Goal: Information Seeking & Learning: Check status

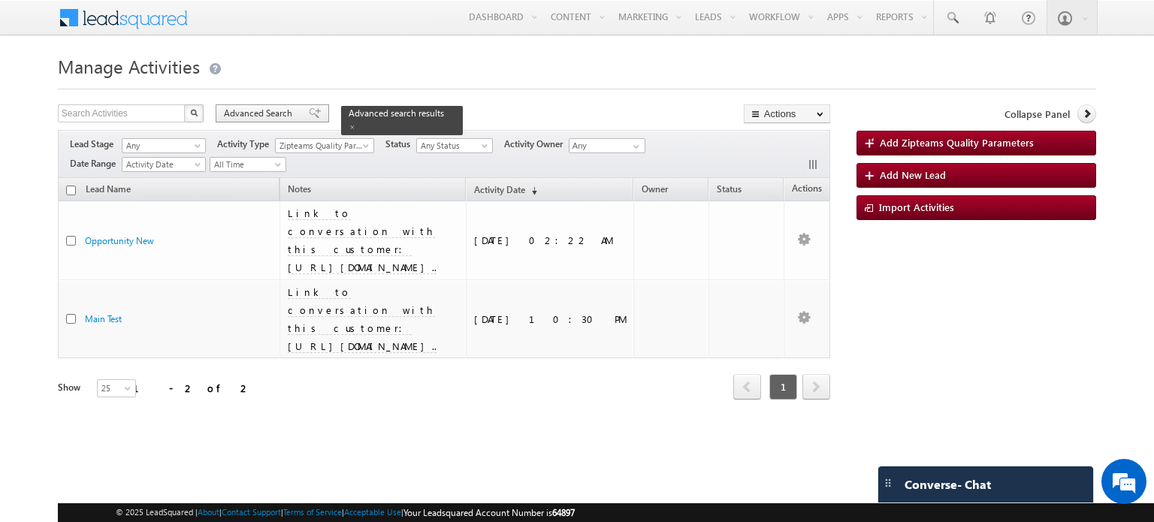
click at [309, 113] on span at bounding box center [315, 113] width 12 height 11
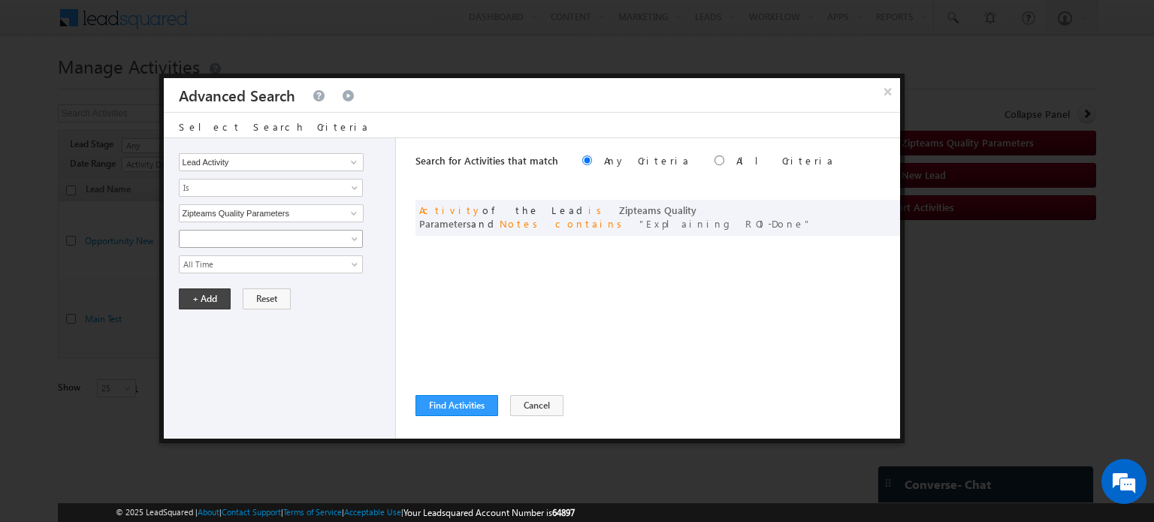
click at [231, 240] on span at bounding box center [260, 239] width 163 height 14
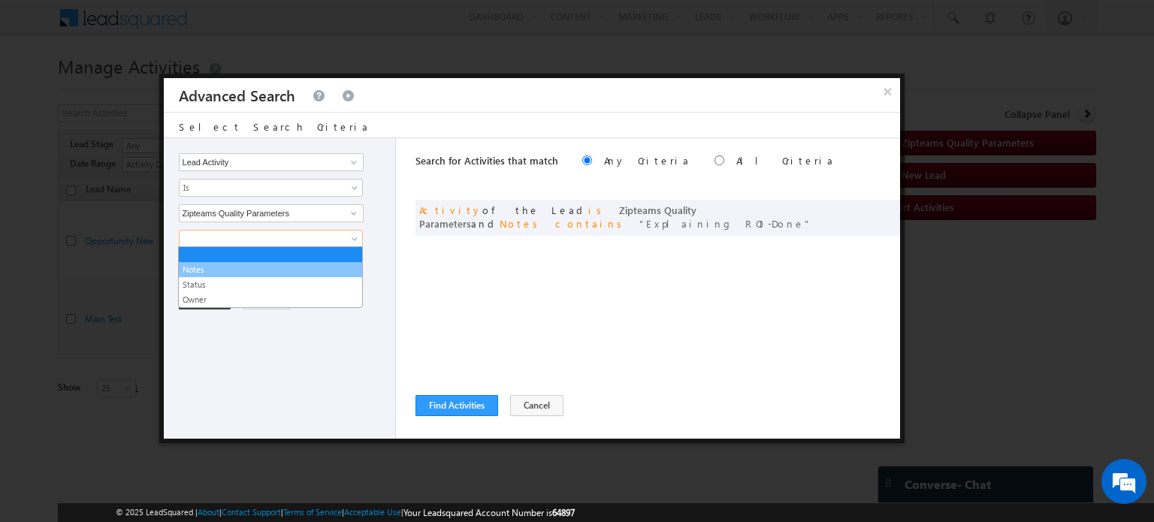
click at [234, 270] on link "Notes" at bounding box center [270, 270] width 183 height 14
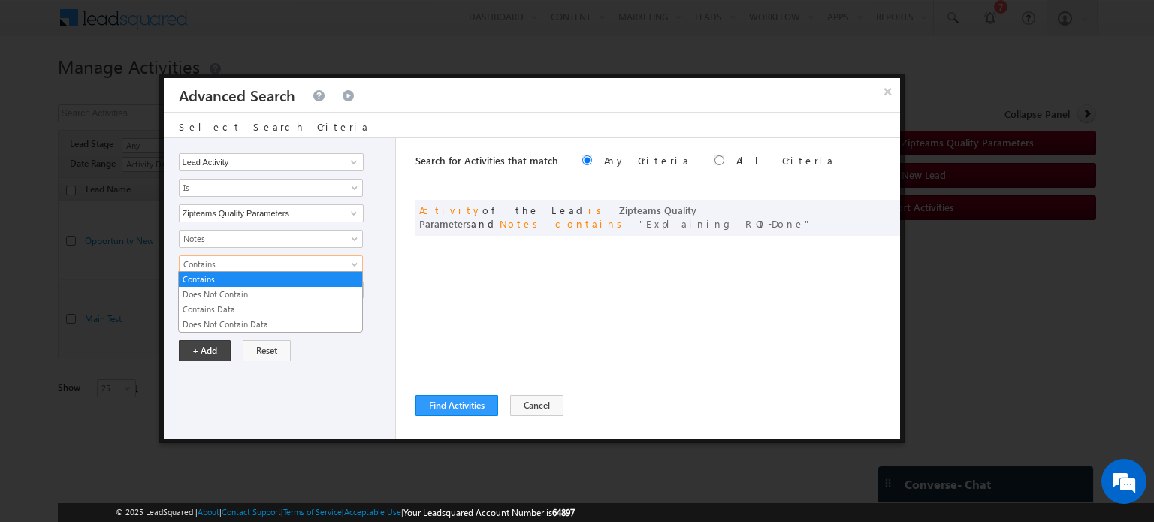
click at [219, 262] on span "Contains" at bounding box center [260, 265] width 163 height 14
click at [218, 285] on input "text" at bounding box center [271, 290] width 185 height 18
paste input "Introduction and Qualification-Done"
type input "Introduction and Qualification-Done"
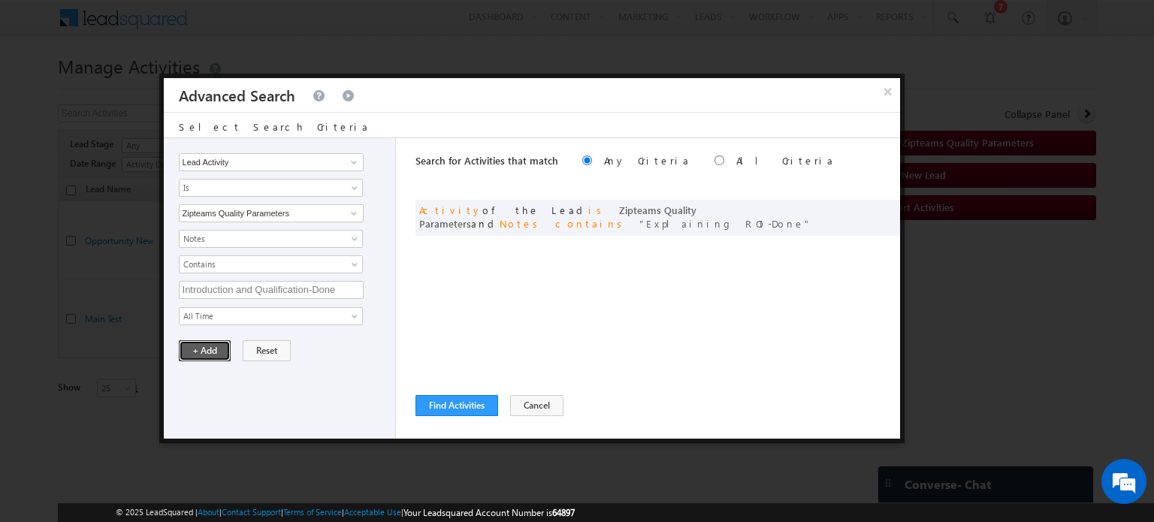
click at [204, 346] on button "+ Add" at bounding box center [205, 350] width 52 height 21
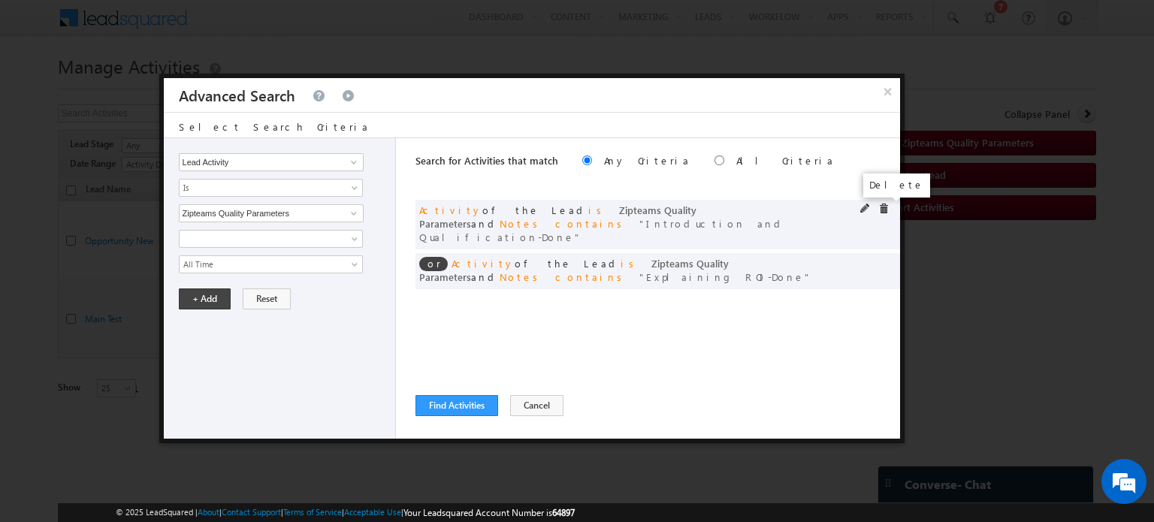
click at [885, 213] on span at bounding box center [883, 209] width 11 height 11
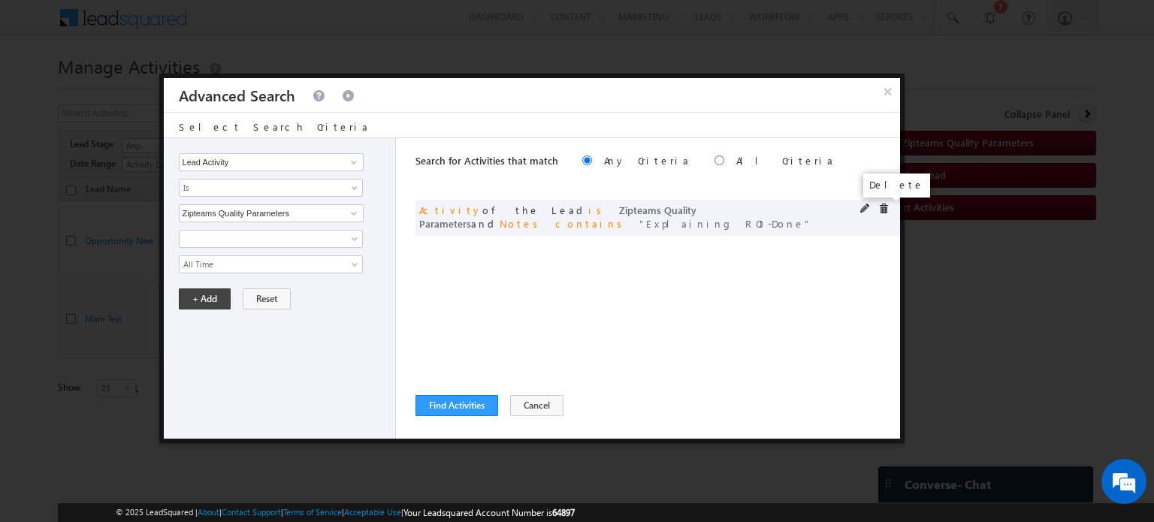
click at [880, 208] on span at bounding box center [883, 209] width 11 height 11
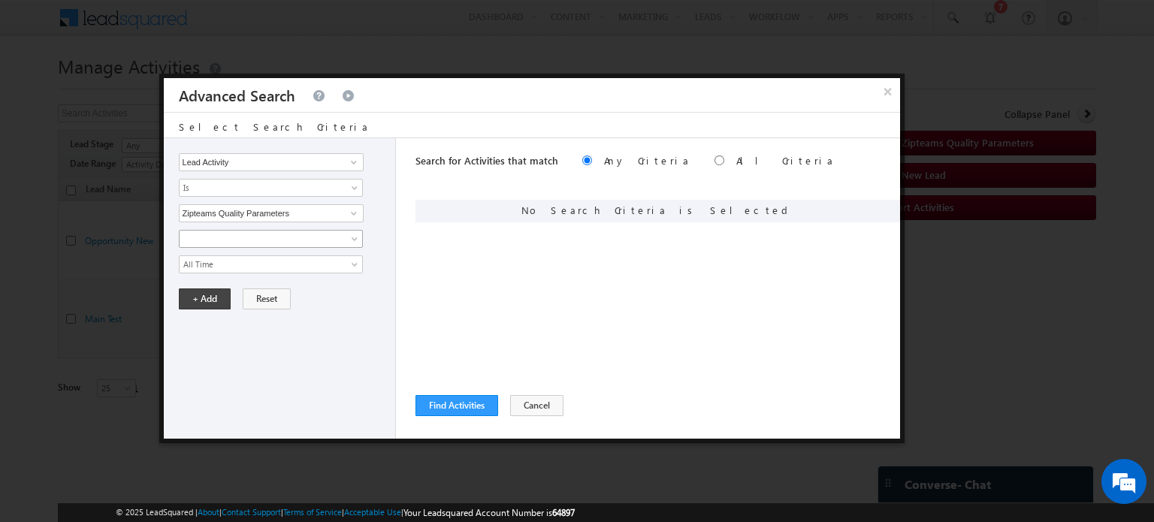
click at [273, 241] on span at bounding box center [260, 239] width 163 height 14
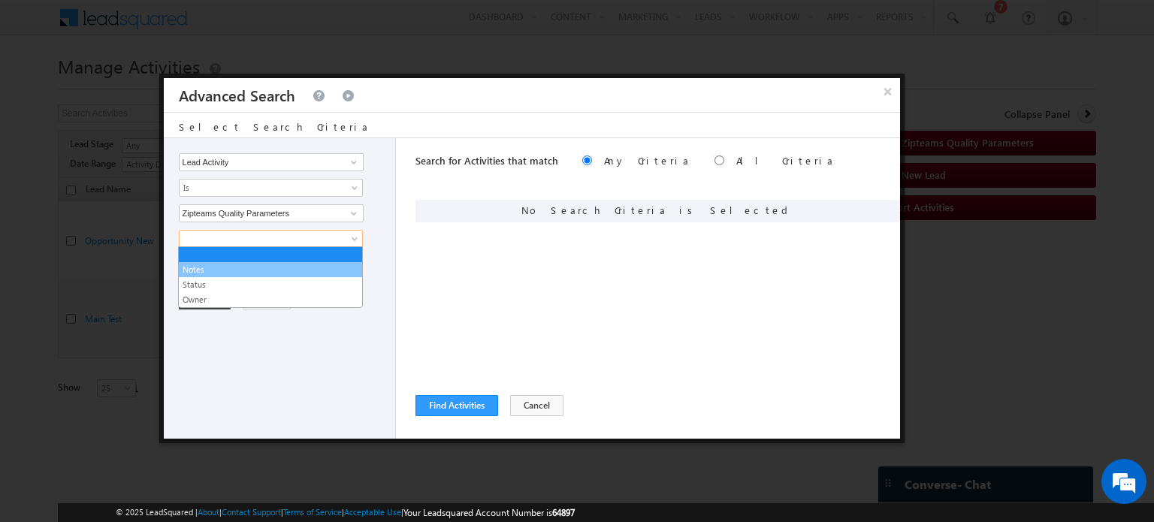
click at [225, 267] on link "Notes" at bounding box center [270, 270] width 183 height 14
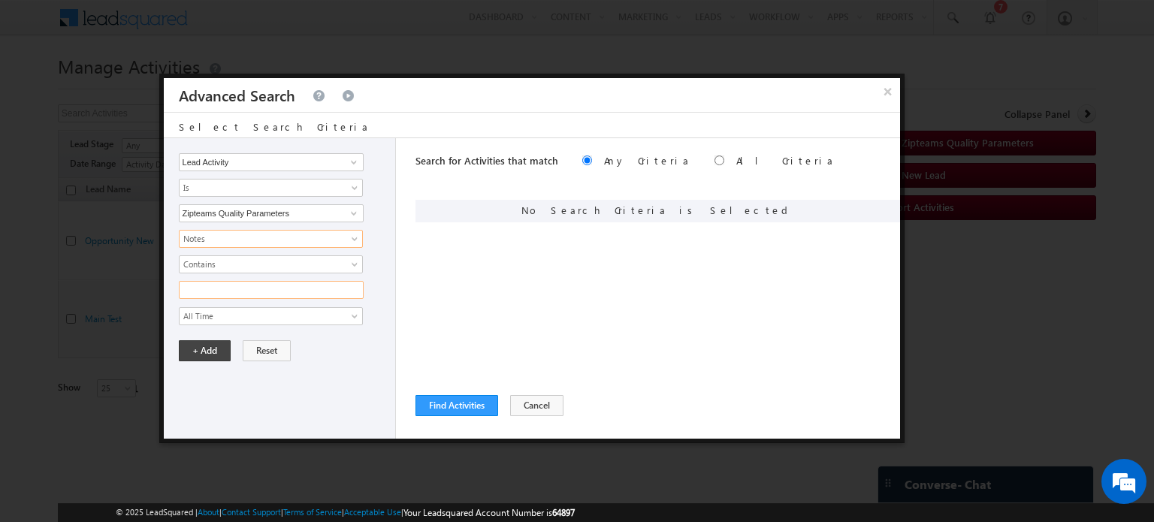
click at [238, 289] on input "text" at bounding box center [271, 290] width 185 height 18
paste input "Introduction and Qualification-Done"
type input "Introduction and Qualification-Done"
click at [207, 344] on button "+ Add" at bounding box center [205, 350] width 52 height 21
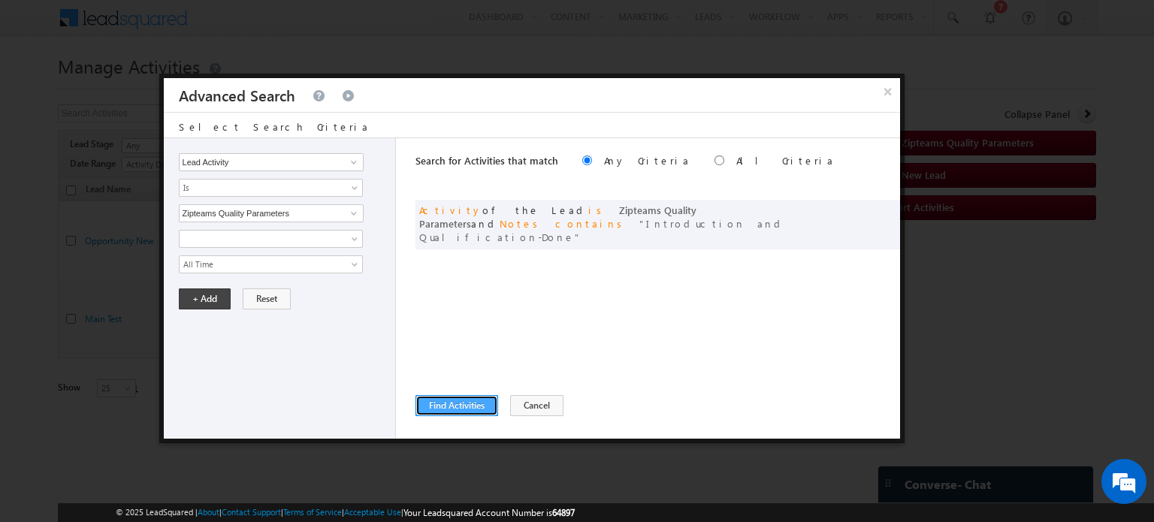
click at [433, 407] on button "Find Activities" at bounding box center [456, 405] width 83 height 21
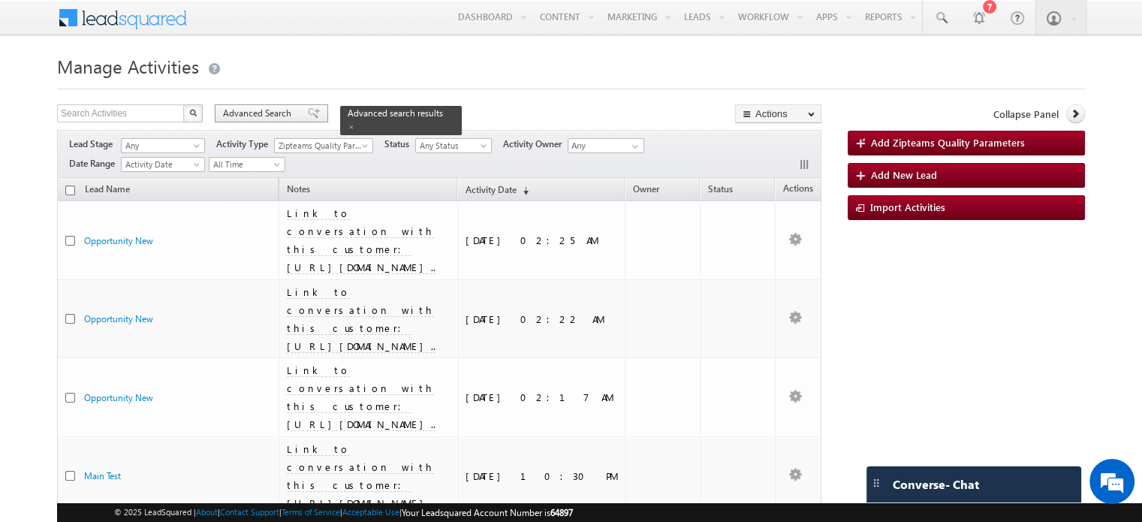
click at [291, 107] on span "Advanced Search" at bounding box center [259, 114] width 73 height 14
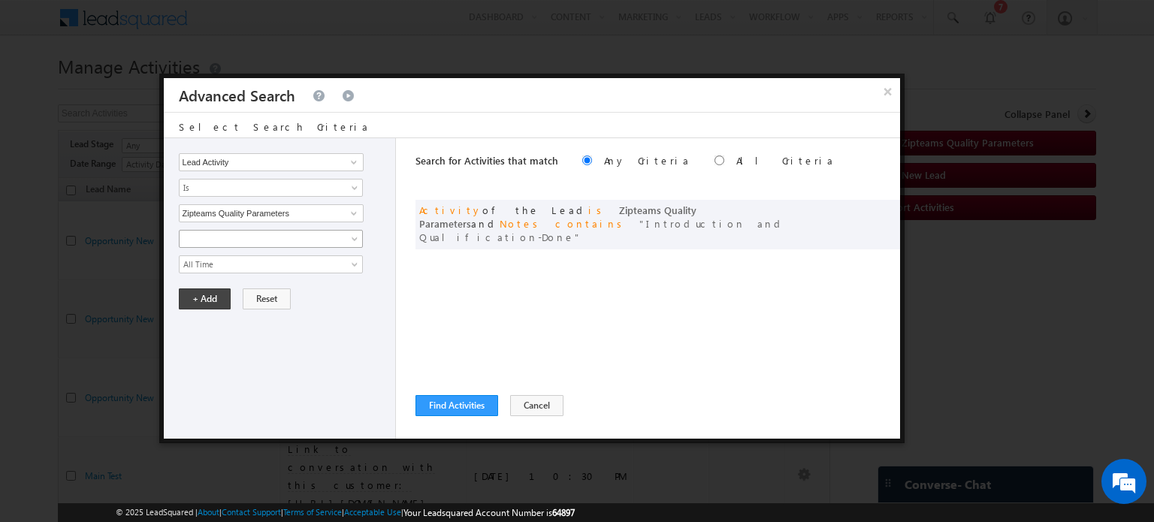
click at [255, 237] on span at bounding box center [260, 239] width 163 height 14
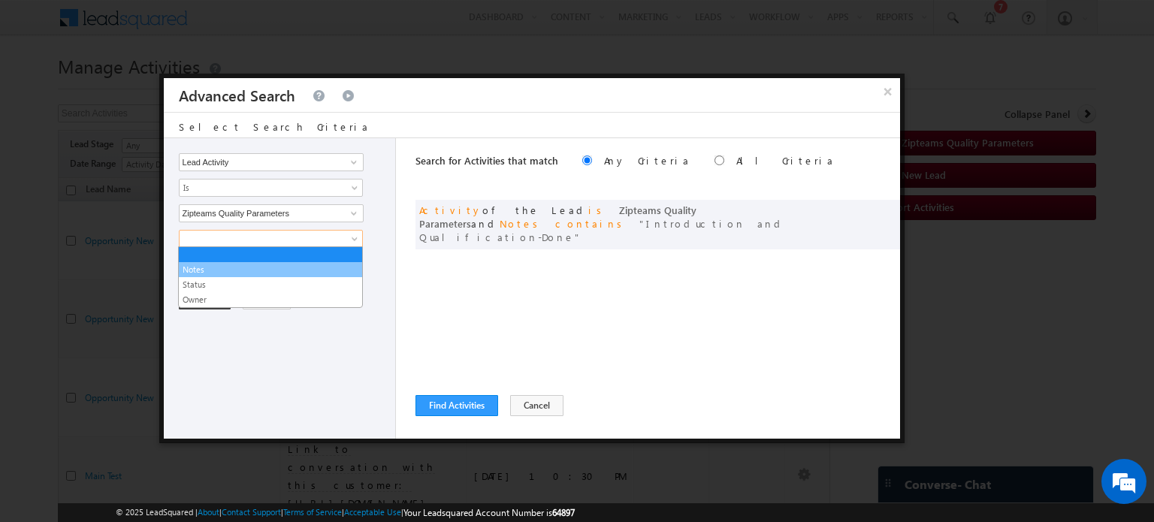
click at [235, 270] on link "Notes" at bounding box center [270, 270] width 183 height 14
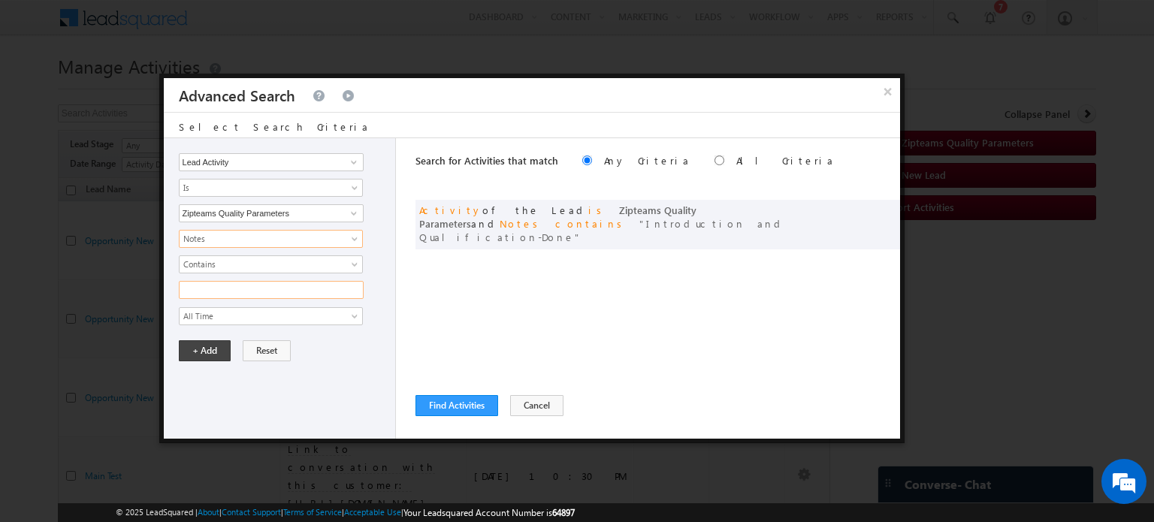
click at [224, 288] on input "text" at bounding box center [271, 290] width 185 height 18
paste input "Technical Troubleshooting and Guidance-Done"
type input "Technical Troubleshooting and Guidance-Done"
click at [201, 345] on button "+ Add" at bounding box center [205, 350] width 52 height 21
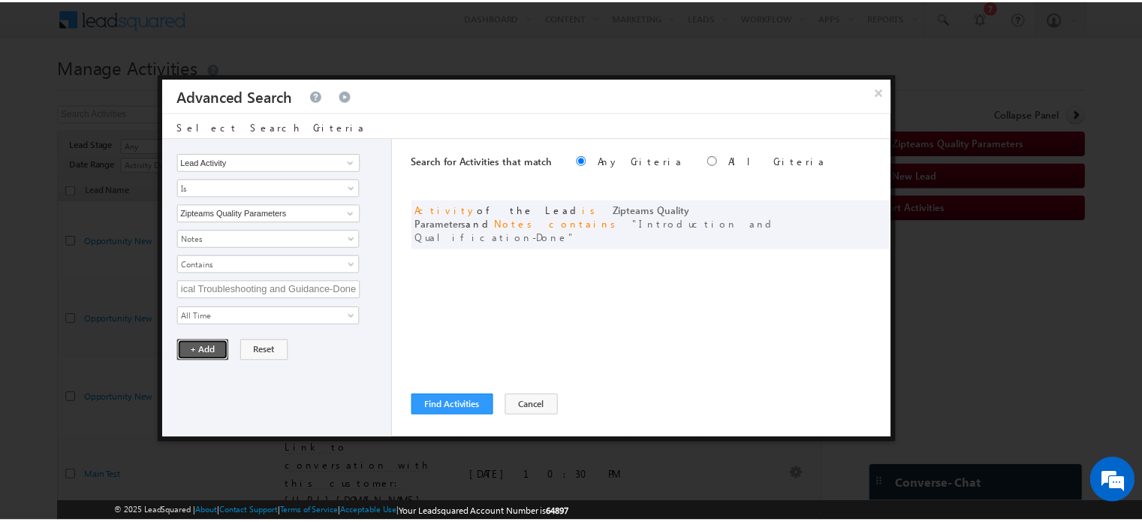
scroll to position [0, 0]
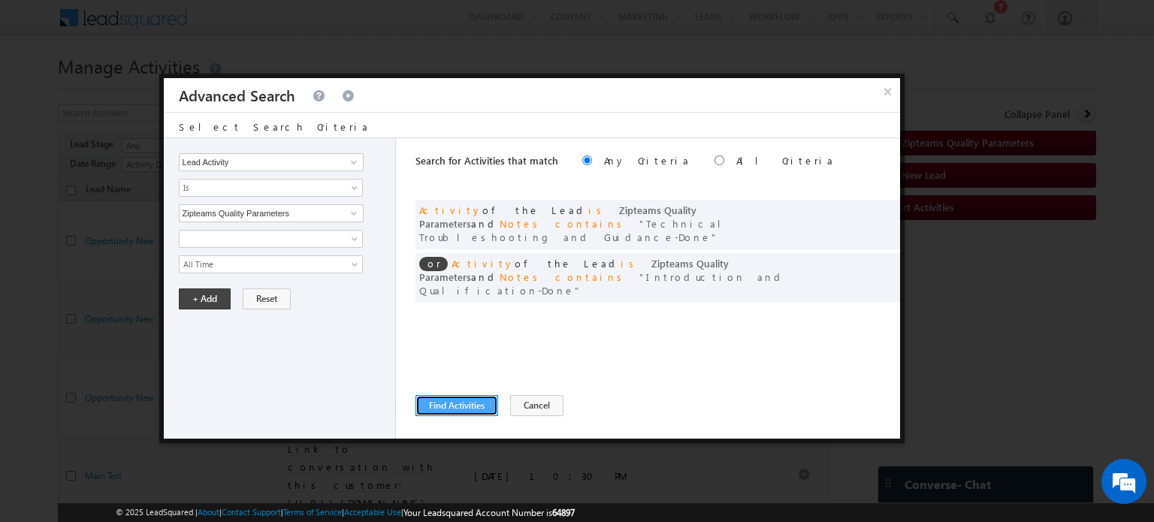
click at [465, 406] on button "Find Activities" at bounding box center [456, 405] width 83 height 21
